Goal: Browse casually: Explore the website without a specific task or goal

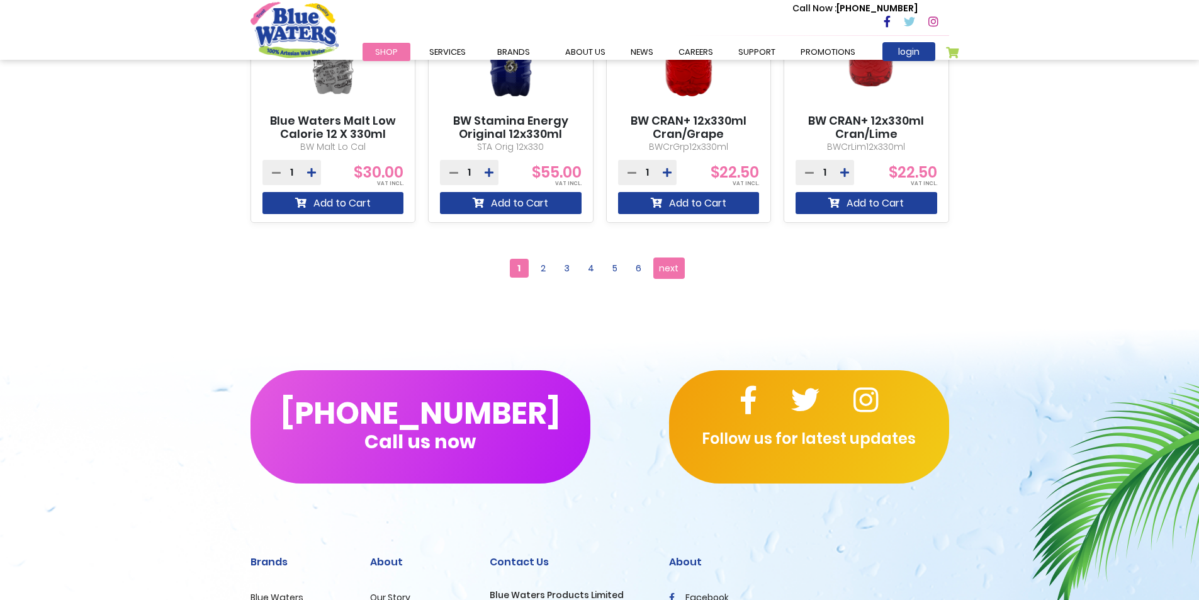
scroll to position [1197, 0]
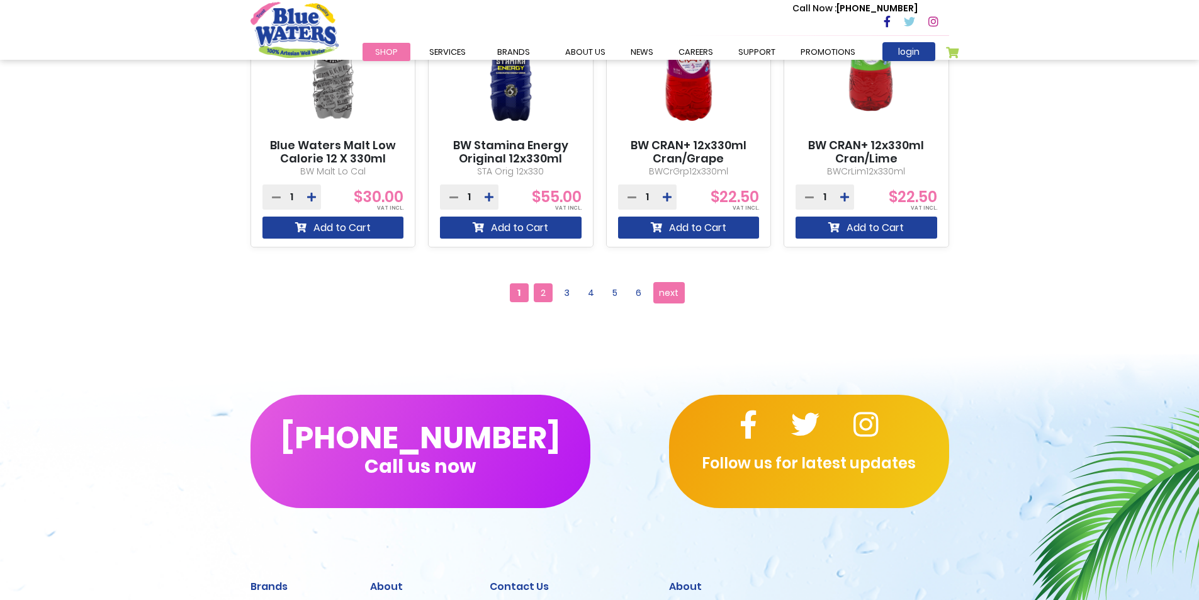
click at [542, 289] on span "2" at bounding box center [543, 292] width 19 height 19
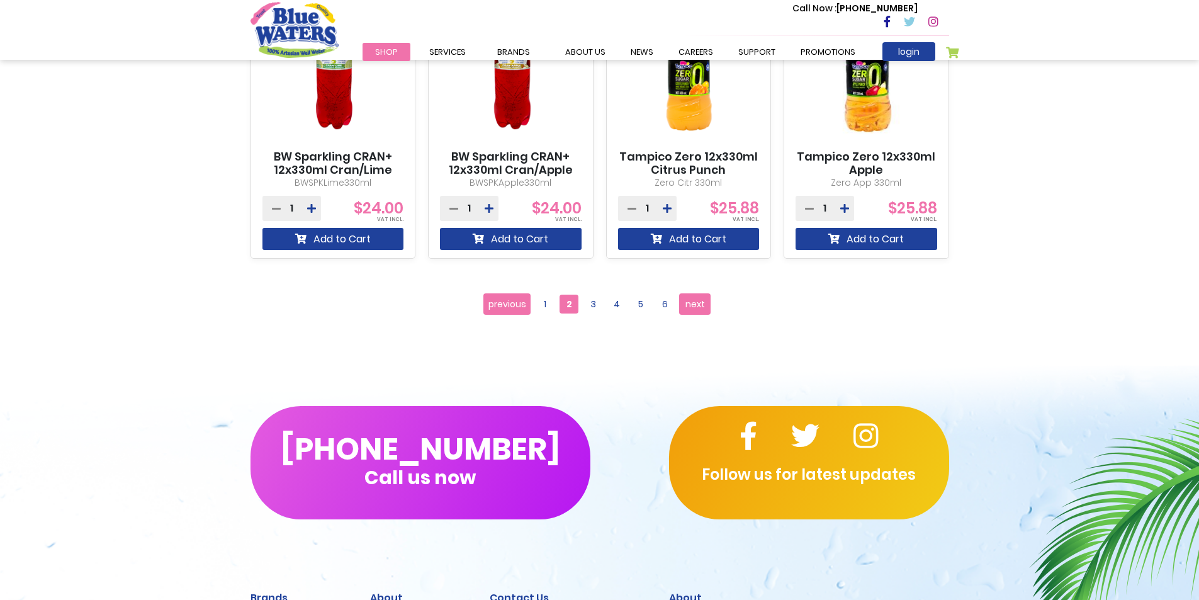
scroll to position [1259, 0]
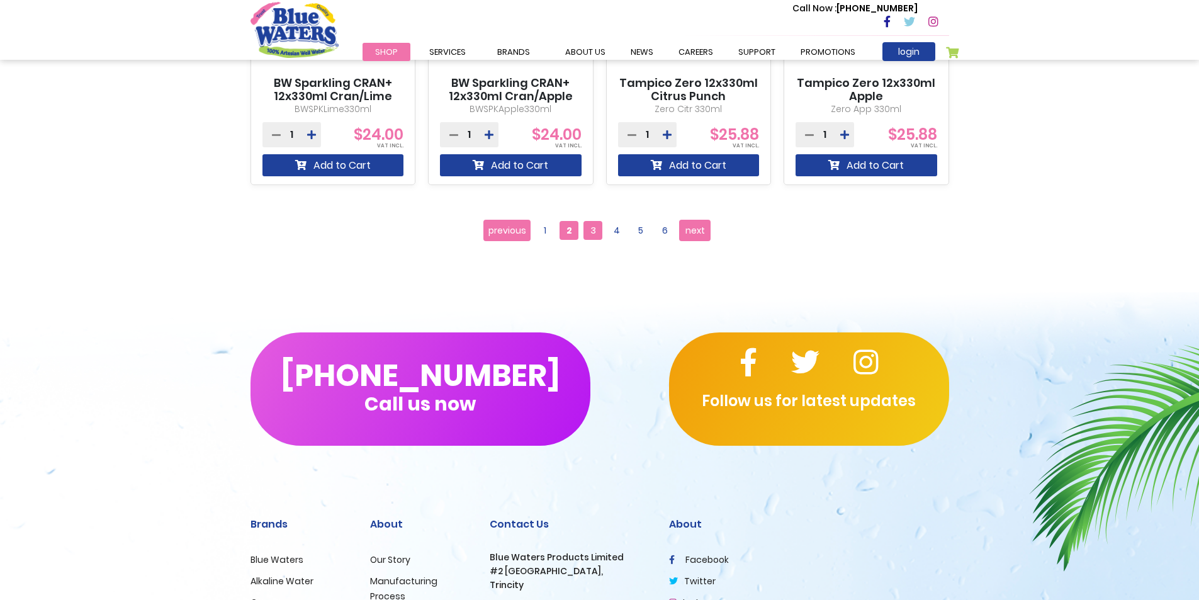
click at [587, 236] on span "3" at bounding box center [593, 230] width 19 height 19
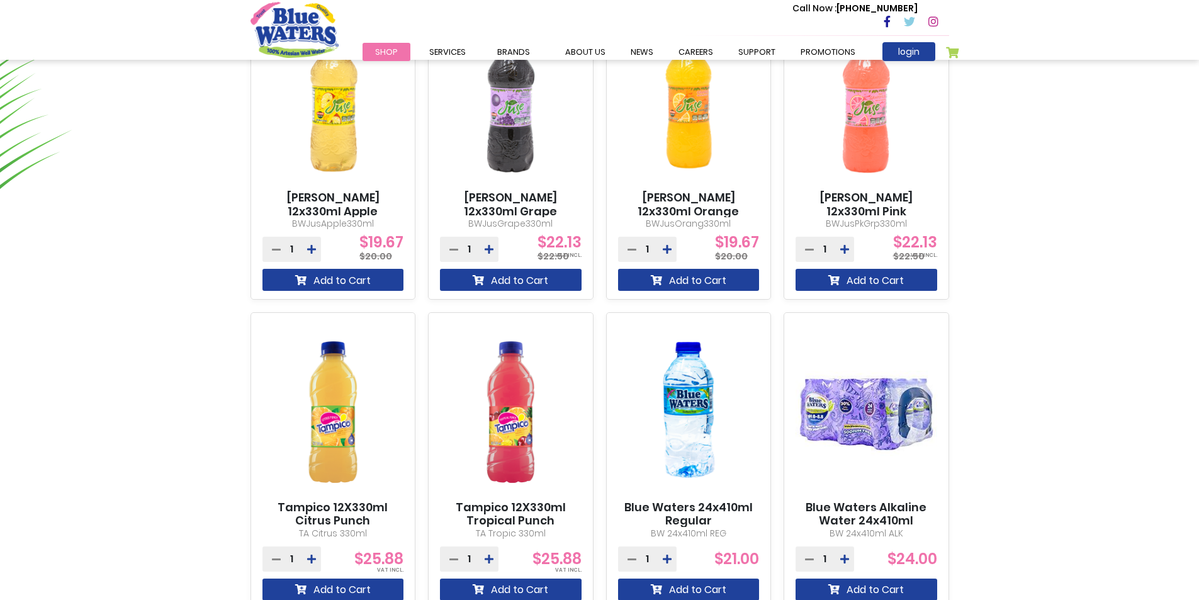
scroll to position [1070, 0]
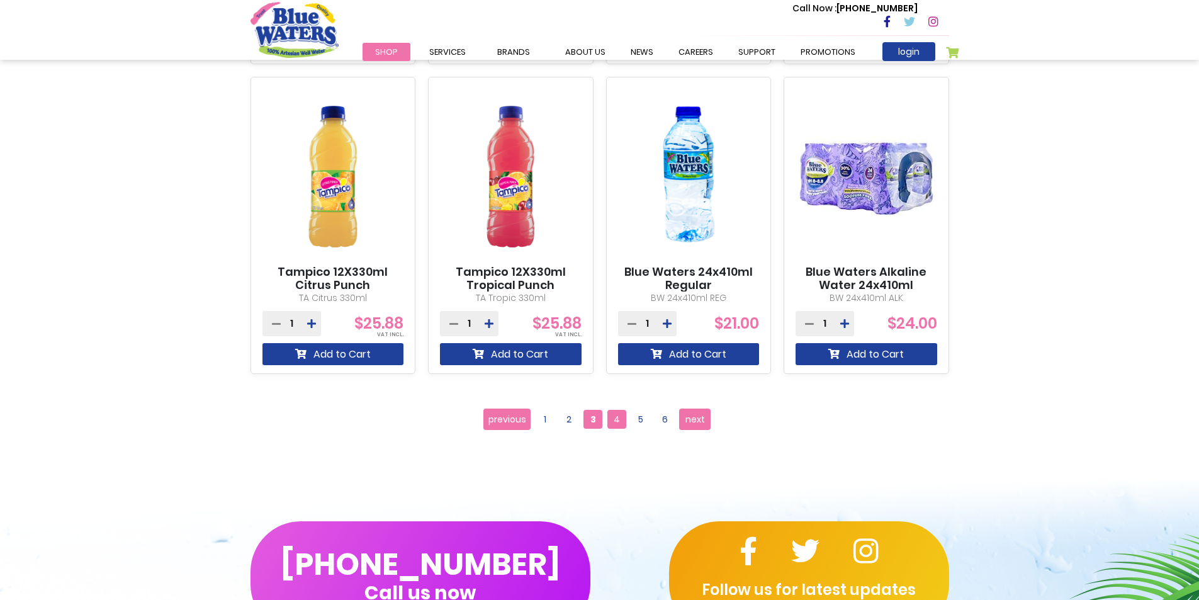
click at [613, 420] on span "4" at bounding box center [617, 419] width 19 height 19
click at [614, 419] on span "4" at bounding box center [617, 419] width 19 height 19
click at [623, 419] on span "4" at bounding box center [617, 419] width 19 height 19
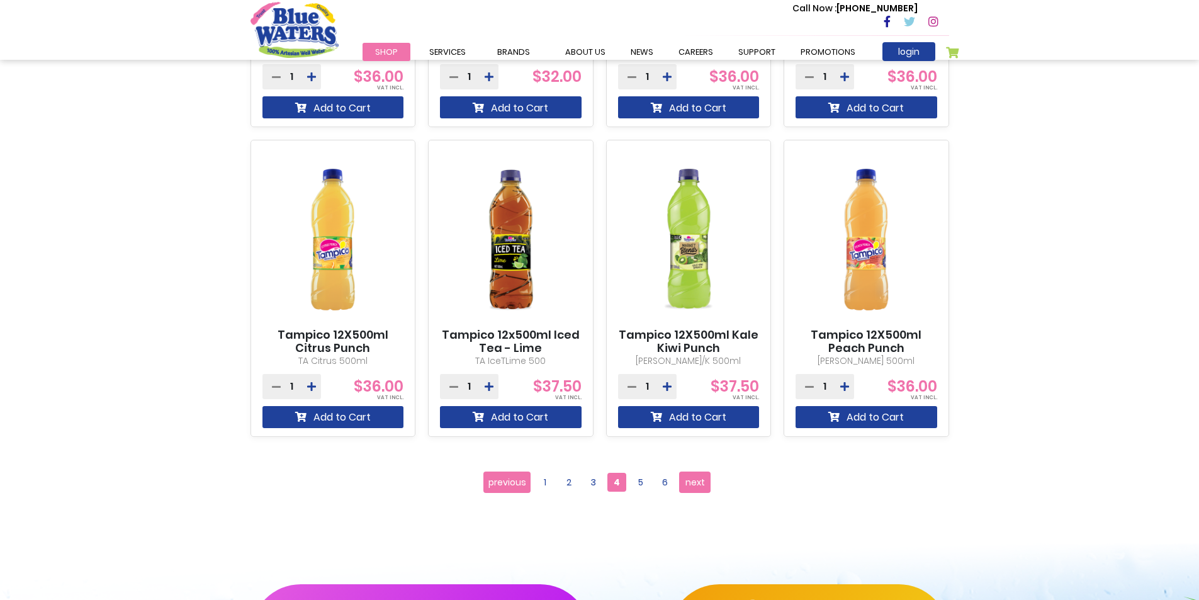
scroll to position [1196, 0]
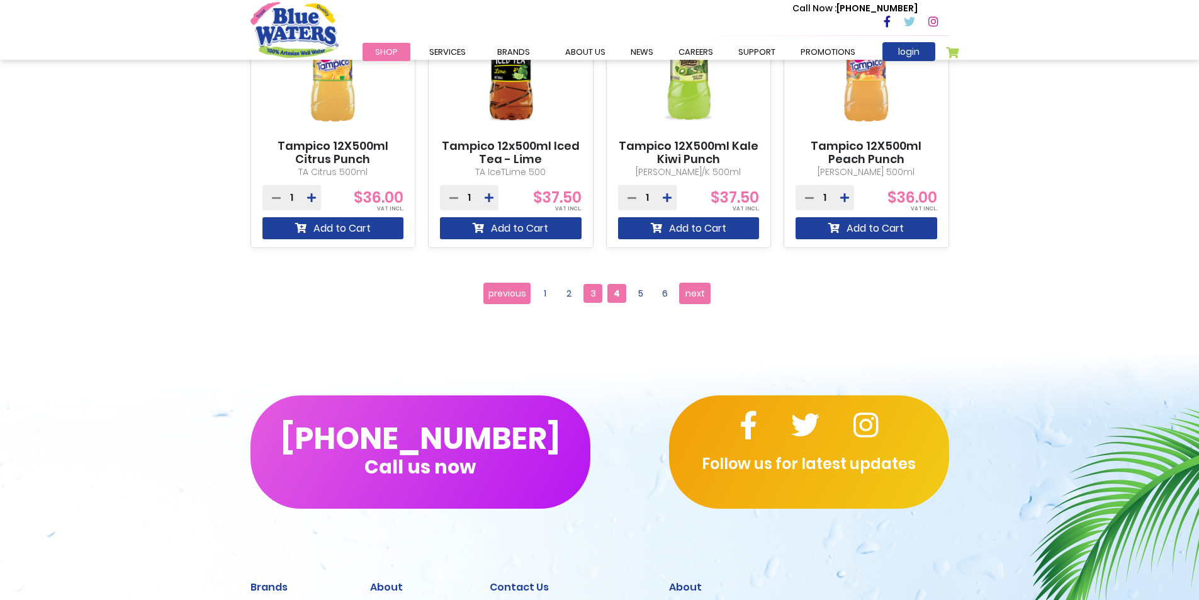
click at [591, 297] on span "3" at bounding box center [593, 293] width 19 height 19
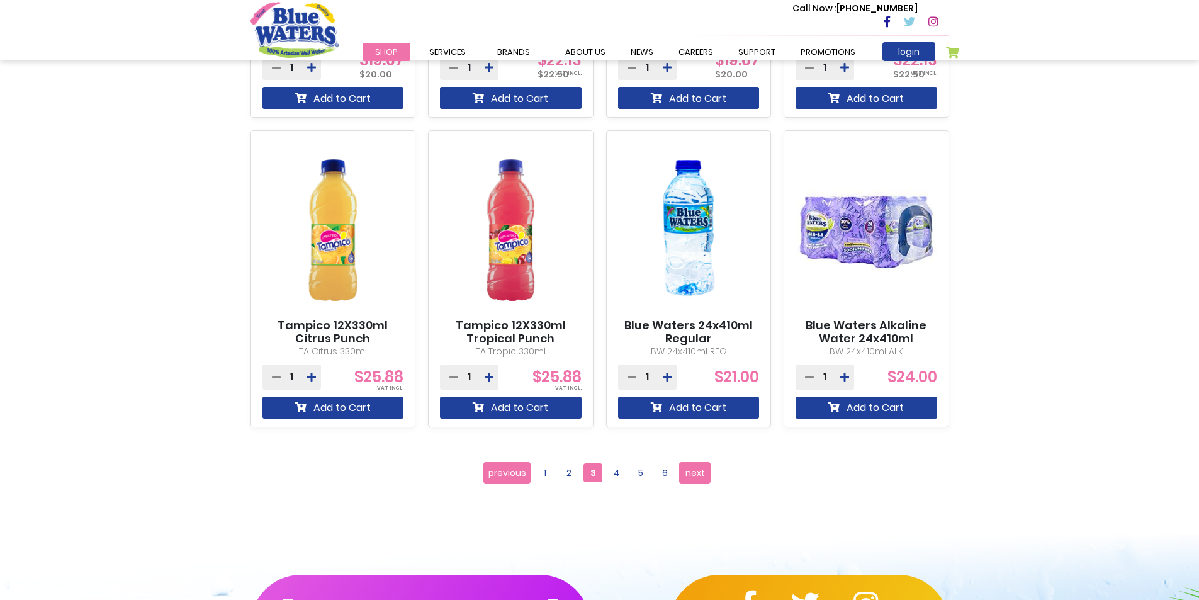
scroll to position [1133, 0]
